Goal: Task Accomplishment & Management: Use online tool/utility

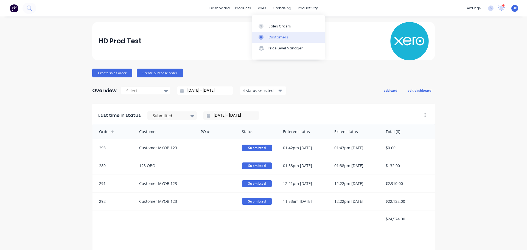
click at [278, 35] on div "Customers" at bounding box center [278, 37] width 20 height 5
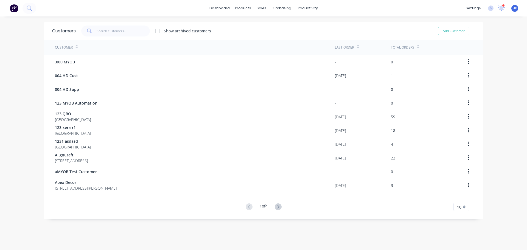
click at [277, 208] on icon at bounding box center [278, 206] width 7 height 7
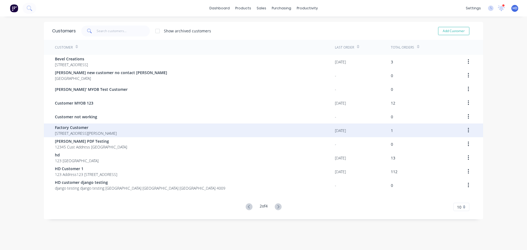
click at [104, 130] on div "Factory Customer [STREET_ADDRESS][PERSON_NAME]" at bounding box center [195, 130] width 280 height 14
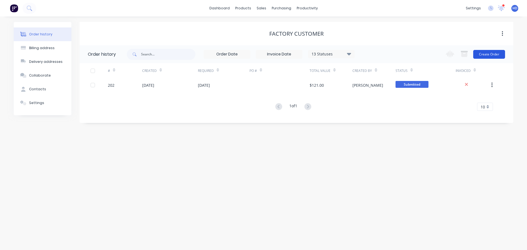
click at [487, 52] on button "Create Order" at bounding box center [489, 54] width 32 height 9
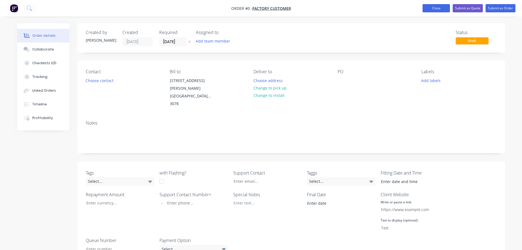
click at [445, 7] on button "Close" at bounding box center [436, 8] width 27 height 8
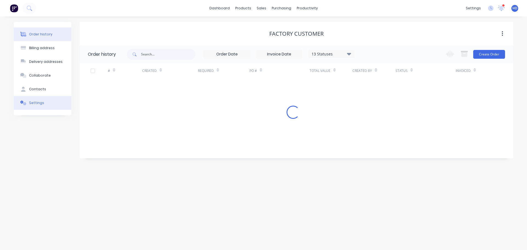
click at [42, 106] on button "Settings" at bounding box center [43, 103] width 58 height 14
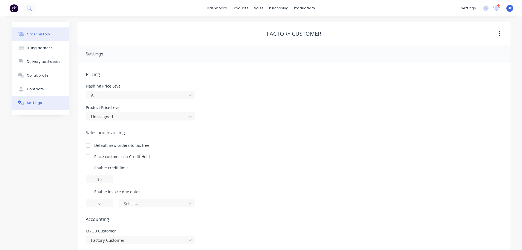
click at [51, 36] on button "Order history" at bounding box center [41, 34] width 58 height 14
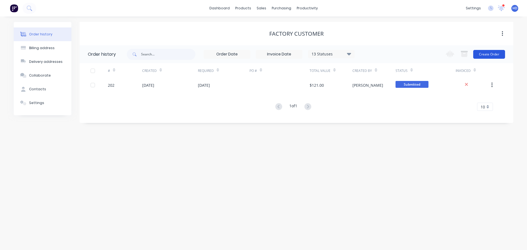
click at [489, 53] on button "Create Order" at bounding box center [489, 54] width 32 height 9
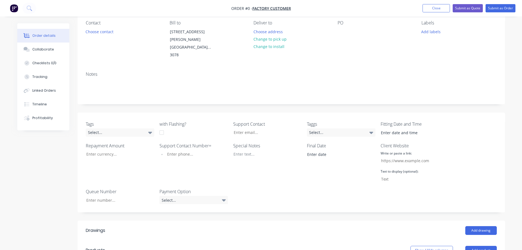
scroll to position [110, 0]
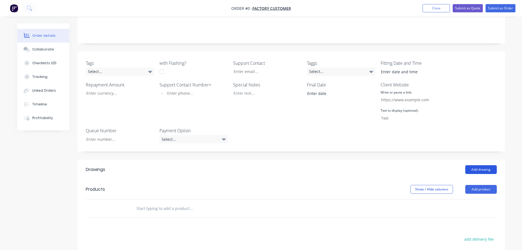
click at [477, 165] on button "Add drawing" at bounding box center [482, 169] width 32 height 9
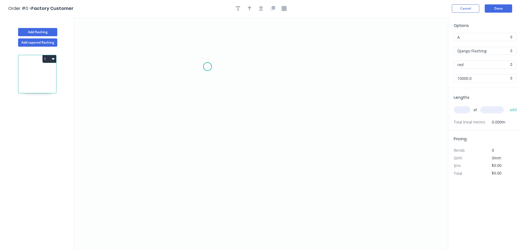
click at [208, 67] on icon "0" at bounding box center [261, 133] width 374 height 233
click at [298, 75] on icon "0" at bounding box center [261, 133] width 374 height 233
click at [253, 77] on tspan "?" at bounding box center [251, 76] width 3 height 9
click at [322, 98] on icon "0 1" at bounding box center [261, 133] width 374 height 233
drag, startPoint x: 35, startPoint y: 43, endPoint x: 74, endPoint y: 50, distance: 39.2
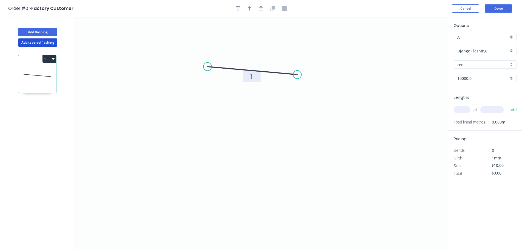
click at [35, 43] on button "Add tapered flashing" at bounding box center [37, 42] width 39 height 8
type input "$0.00"
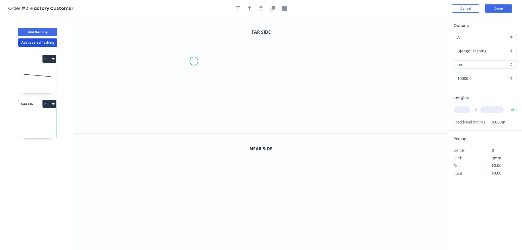
click at [197, 60] on icon "0" at bounding box center [261, 75] width 374 height 116
click at [279, 76] on icon "0" at bounding box center [261, 75] width 374 height 116
click at [238, 75] on rect at bounding box center [235, 73] width 11 height 8
click at [250, 189] on icon "0" at bounding box center [261, 192] width 374 height 117
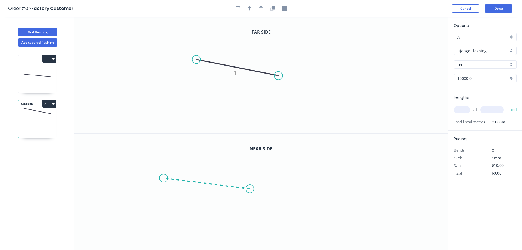
click at [164, 178] on icon "0" at bounding box center [261, 192] width 374 height 117
click at [207, 187] on tspan "?" at bounding box center [206, 188] width 3 height 9
click at [326, 184] on icon "0 1" at bounding box center [261, 192] width 374 height 117
type input "$10.00"
click at [463, 110] on input "text" at bounding box center [462, 109] width 16 height 7
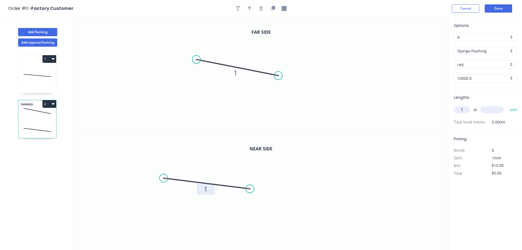
type input "1"
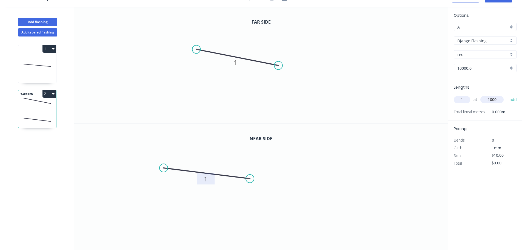
type input "1000"
click at [507, 95] on button "add" at bounding box center [513, 99] width 13 height 9
type input "$10.00"
click at [349, 123] on div "Far side 0 1" at bounding box center [261, 65] width 374 height 117
click at [496, 163] on input "$10.00" at bounding box center [501, 163] width 19 height 8
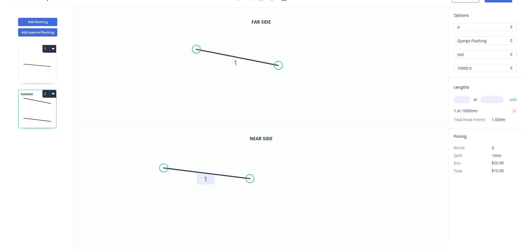
drag, startPoint x: 363, startPoint y: 171, endPoint x: 368, endPoint y: 170, distance: 5.9
click at [363, 171] on icon "0 1" at bounding box center [261, 181] width 374 height 117
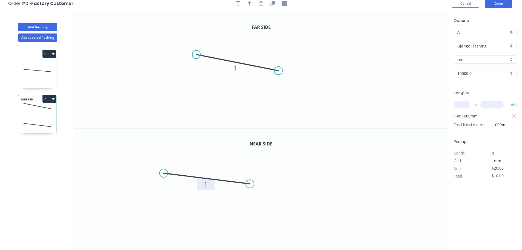
scroll to position [0, 0]
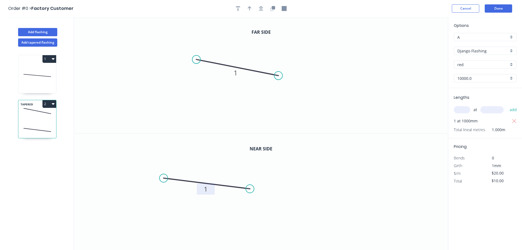
drag, startPoint x: 379, startPoint y: 172, endPoint x: 381, endPoint y: 169, distance: 3.9
click at [380, 170] on icon "0 1" at bounding box center [261, 192] width 374 height 117
drag, startPoint x: 421, startPoint y: 229, endPoint x: 436, endPoint y: 220, distance: 17.8
click at [421, 229] on icon "0 1" at bounding box center [261, 192] width 374 height 117
type input "$20.00"
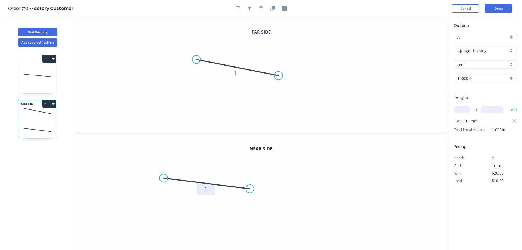
type input "$20.00"
click at [480, 214] on div "Options A A a Django Flashing Django Flashing red red 10000.0 10000.0 Lengths a…" at bounding box center [485, 133] width 74 height 233
click at [502, 8] on header "Order #0 > Factory Customer Cancel Done" at bounding box center [261, 8] width 522 height 17
click at [501, 10] on button "Done" at bounding box center [498, 8] width 27 height 8
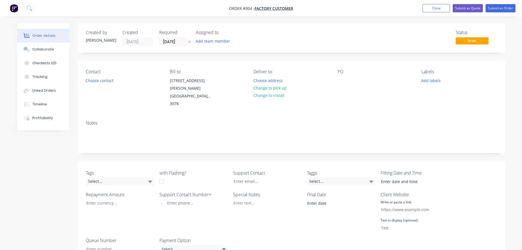
drag, startPoint x: 430, startPoint y: 9, endPoint x: 391, endPoint y: 10, distance: 39.0
click at [430, 9] on button "Close" at bounding box center [436, 8] width 27 height 8
